Goal: Task Accomplishment & Management: Use online tool/utility

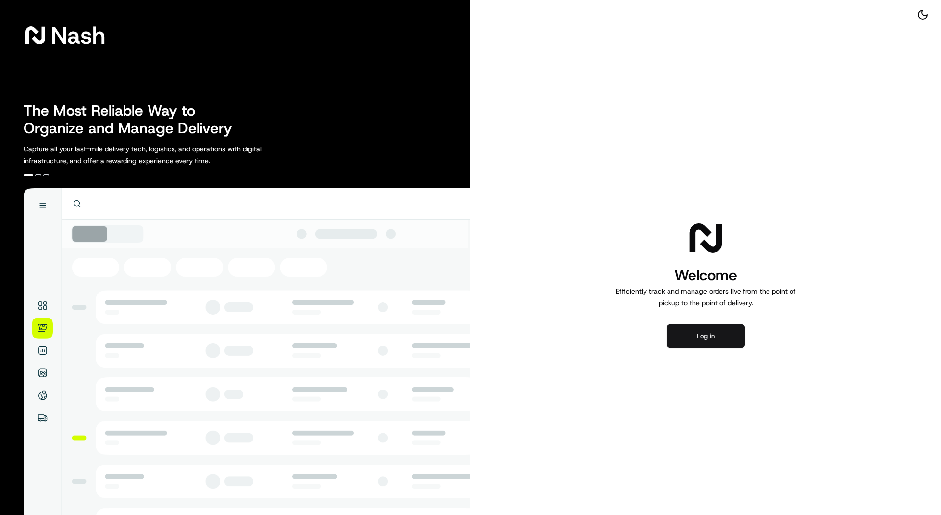
click at [713, 333] on button "Log in" at bounding box center [706, 336] width 78 height 24
